Goal: Information Seeking & Learning: Understand process/instructions

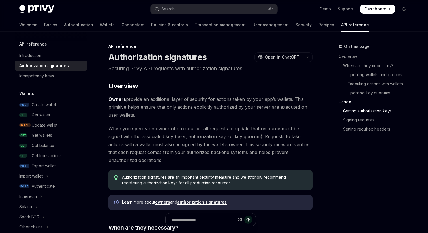
scroll to position [824, 0]
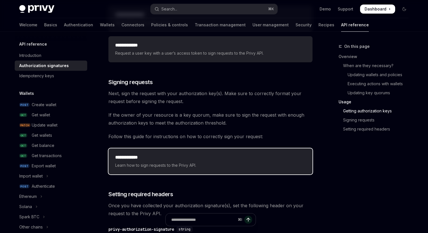
click at [181, 163] on span "Learn how to sign requests to the Privy API." at bounding box center [210, 165] width 190 height 7
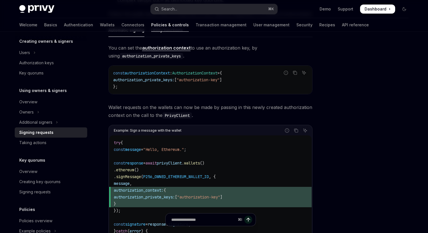
scroll to position [167, 0]
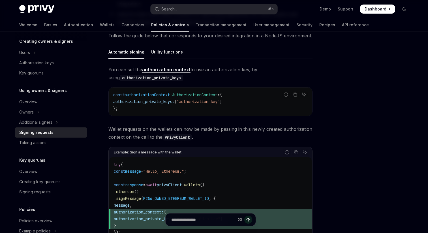
type textarea "*"
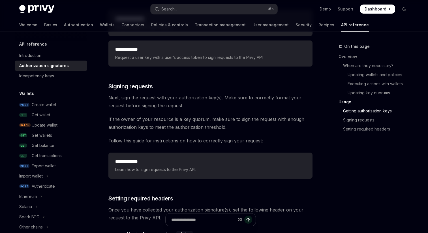
scroll to position [824, 0]
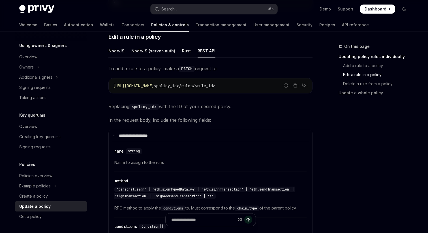
scroll to position [320, 0]
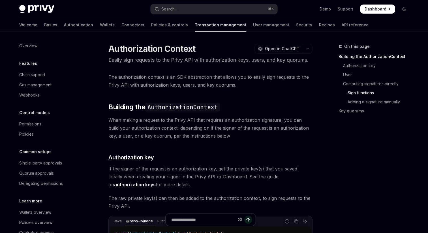
scroll to position [506, 0]
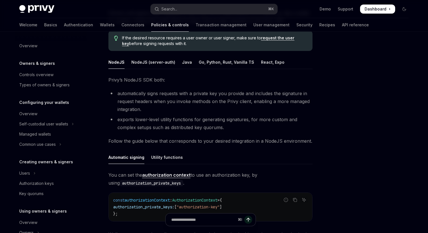
scroll to position [120, 0]
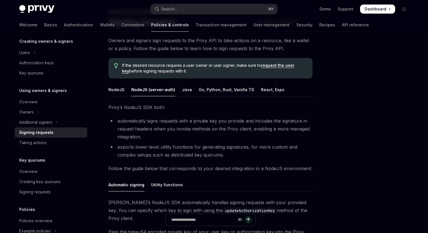
scroll to position [40, 0]
